Goal: Task Accomplishment & Management: Use online tool/utility

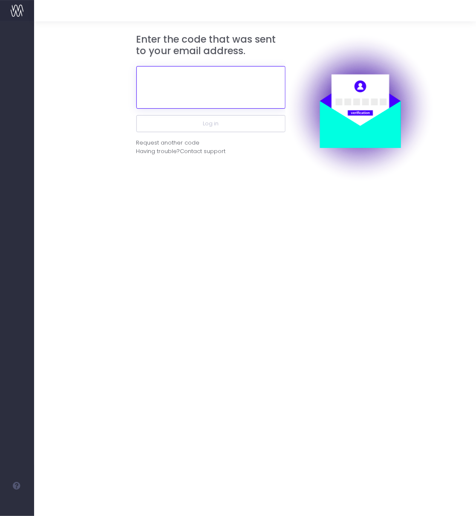
click at [218, 93] on input "text" at bounding box center [210, 87] width 149 height 43
paste input "706689"
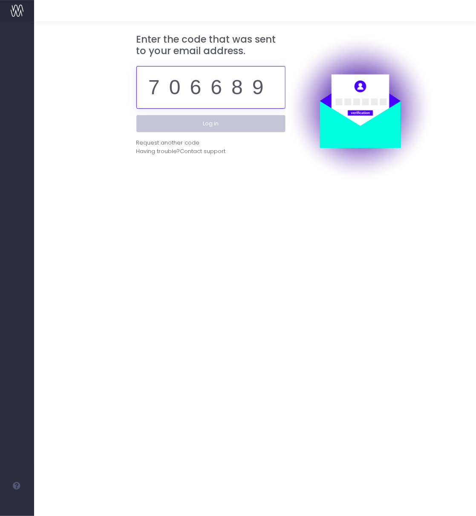
type input "706689"
click at [224, 129] on button "Log in" at bounding box center [210, 123] width 149 height 17
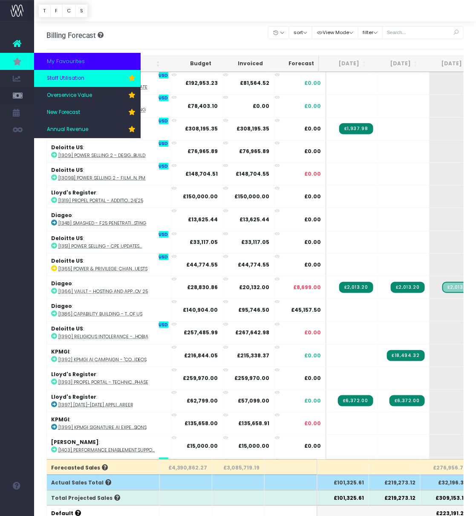
click at [66, 82] on span "Staff Utilisation" at bounding box center [66, 79] width 38 height 8
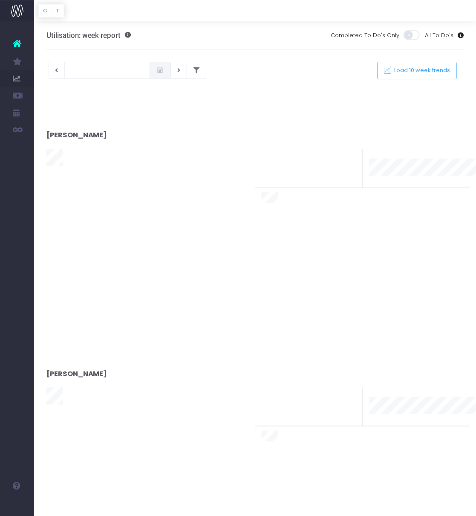
type input "[DATE]"
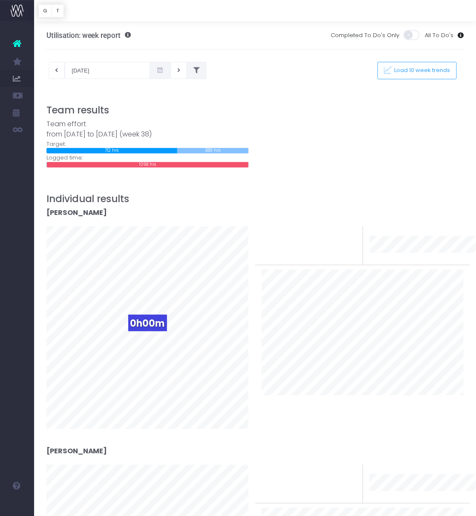
click at [187, 71] on button at bounding box center [197, 70] width 20 height 17
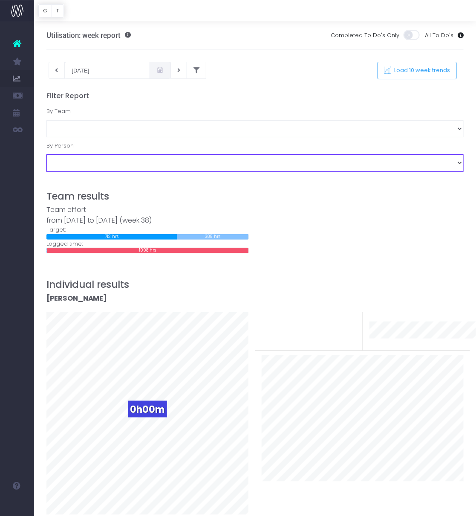
click at [178, 169] on select "[PERSON_NAME] [PERSON_NAME] [PERSON_NAME] [PERSON_NAME] [PERSON_NAME] [PERSON_N…" at bounding box center [255, 162] width 418 height 17
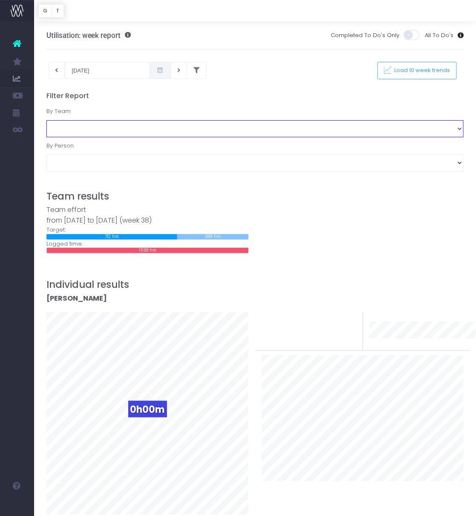
click at [162, 131] on select "Business Administration Creative Strategy and Production Development Film Marke…" at bounding box center [255, 128] width 418 height 17
select select "Project Management"
click at [46, 120] on select "Business Administration Creative Strategy and Production Development Film Marke…" at bounding box center [255, 128] width 418 height 17
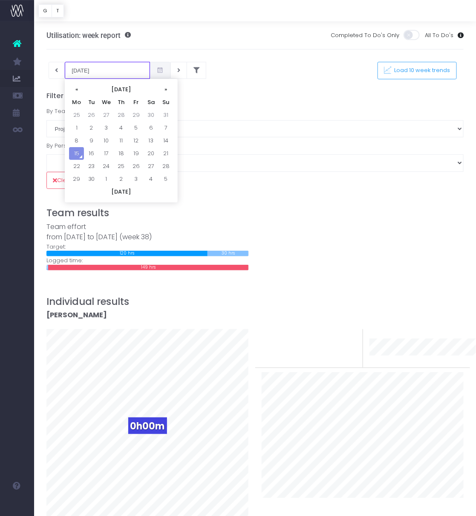
click at [87, 75] on input "[DATE]" at bounding box center [107, 70] width 85 height 17
click at [77, 138] on td "8" at bounding box center [76, 140] width 15 height 13
type input "[DATE]"
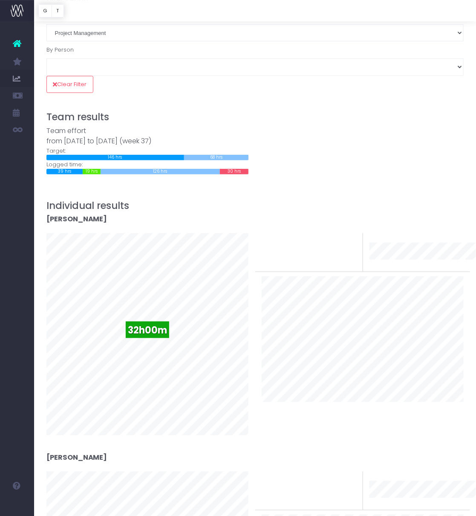
scroll to position [102, 0]
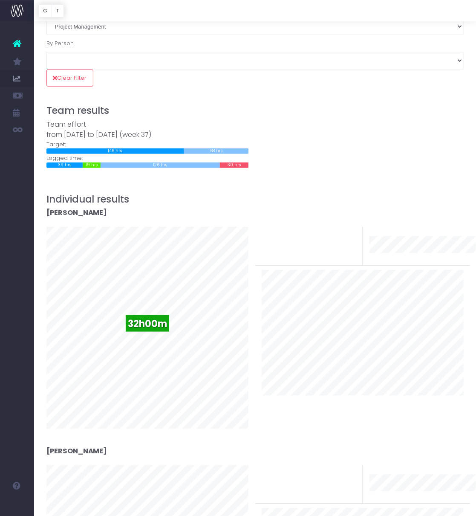
click at [277, 218] on div "[PERSON_NAME]" at bounding box center [255, 217] width 418 height 19
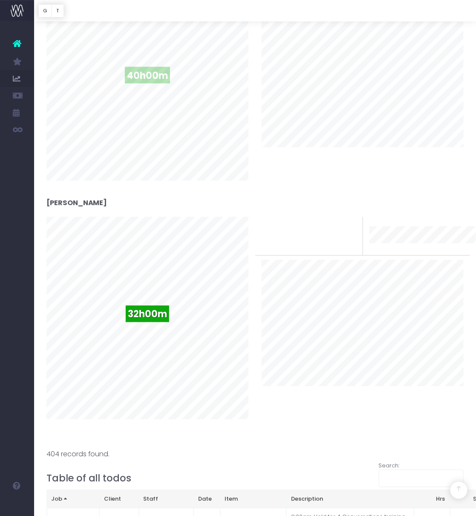
scroll to position [1327, 0]
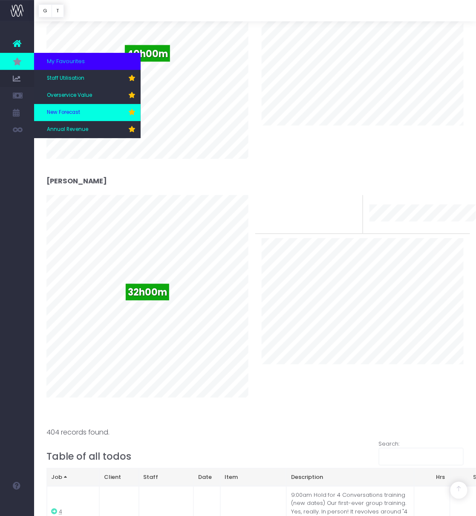
click at [68, 110] on span "New Forecast" at bounding box center [63, 113] width 33 height 8
